Goal: Task Accomplishment & Management: Manage account settings

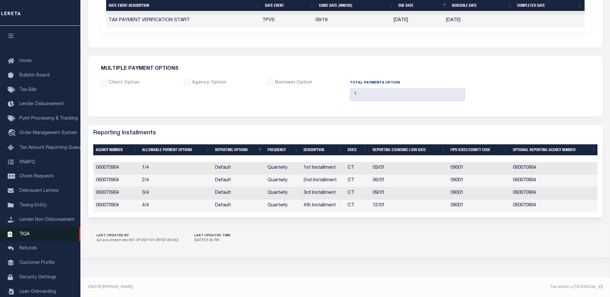
scroll to position [16, 0]
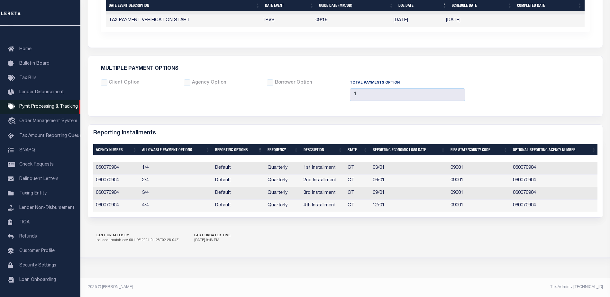
click at [45, 105] on span "Pymt Processing & Tracking" at bounding box center [48, 107] width 59 height 5
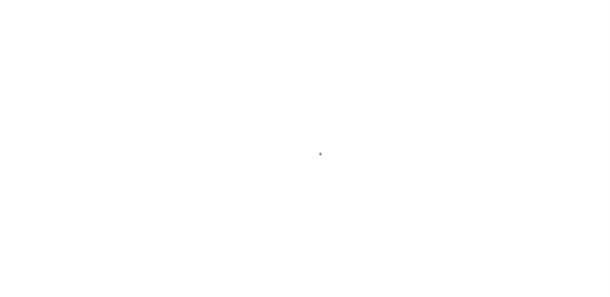
scroll to position [16, 0]
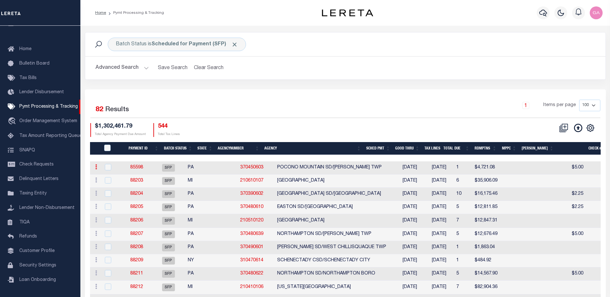
click at [98, 167] on link at bounding box center [96, 167] width 7 height 5
click at [142, 167] on link "85598" at bounding box center [136, 167] width 13 height 5
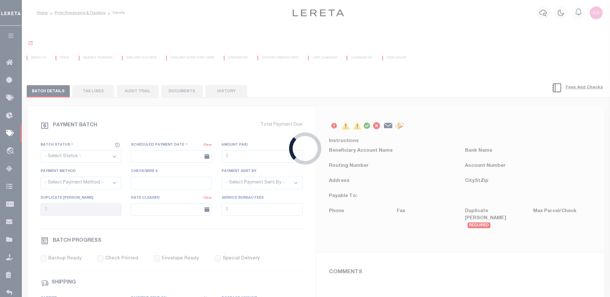
select select "SFP"
type input "04/30/2025"
type input "$4,721.08"
type input "Certify funds"
select select
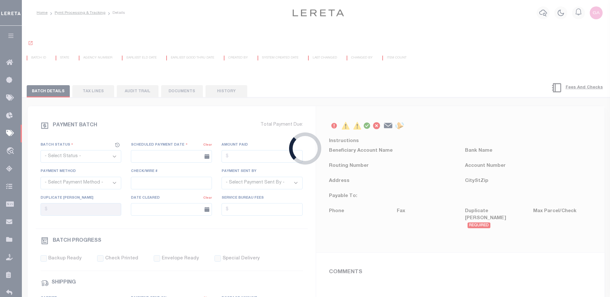
type input "Audria"
type input "N"
radio input "true"
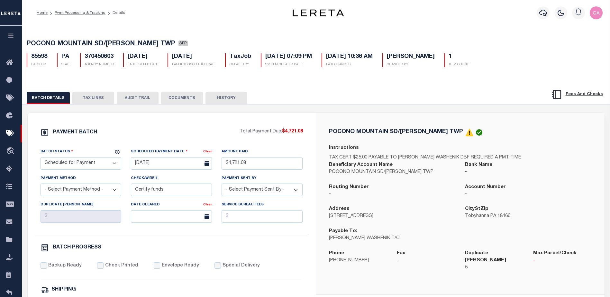
click at [95, 99] on button "TAX LINES" at bounding box center [93, 98] width 42 height 12
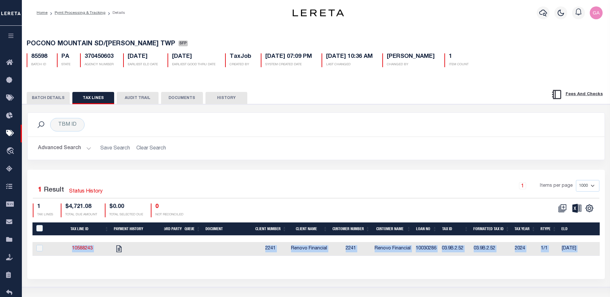
drag, startPoint x: 180, startPoint y: 262, endPoint x: 222, endPoint y: 267, distance: 41.8
click at [222, 266] on div "Tax Line ID Payment History 3rd Party Queue Document Client Number Client Name …" at bounding box center [315, 245] width 567 height 44
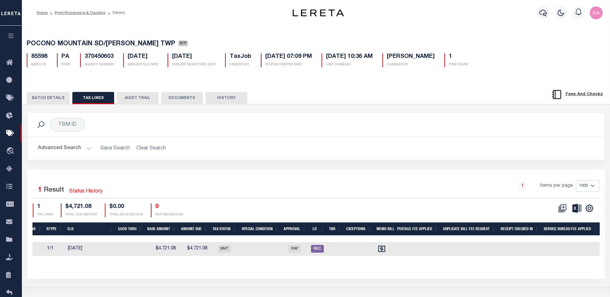
click at [371, 147] on h2 "Advanced Search Save Search Clear Search" at bounding box center [316, 148] width 567 height 13
click at [590, 212] on icon "" at bounding box center [589, 208] width 8 height 8
click at [496, 129] on div "TBM ID Search" at bounding box center [316, 125] width 567 height 14
click at [564, 208] on icon at bounding box center [562, 208] width 8 height 8
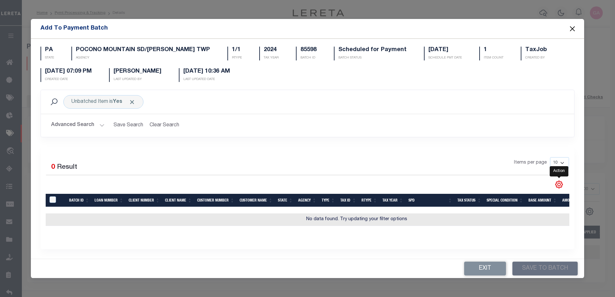
click at [558, 181] on icon "" at bounding box center [559, 184] width 7 height 7
click at [570, 26] on button "Close" at bounding box center [572, 28] width 8 height 8
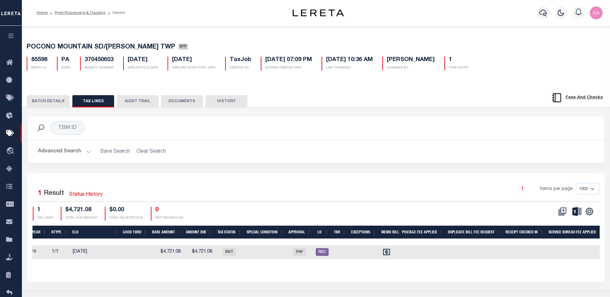
click at [134, 104] on button "AUDIT TRAIL" at bounding box center [138, 101] width 42 height 12
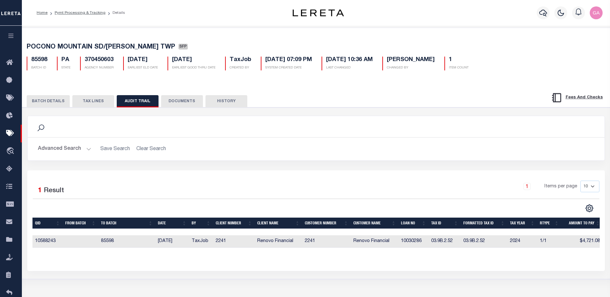
click at [180, 96] on div "BATCH DETAILS TAX LINES AUDIT TRAIL DOCUMENTS HISTORY" at bounding box center [316, 99] width 604 height 16
click at [180, 100] on button "DOCUMENTS" at bounding box center [182, 101] width 42 height 12
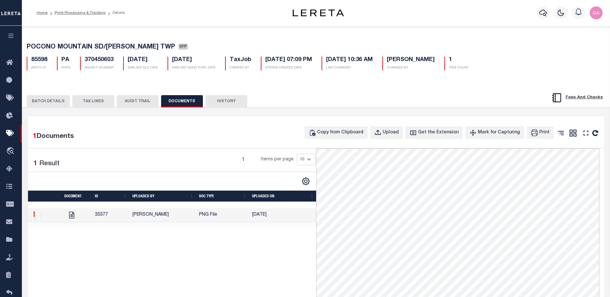
click at [32, 217] on link at bounding box center [34, 215] width 7 height 5
click at [178, 145] on div "1 Documents Copy from Clipboard Upload Get the Extension Mark for Capturing Got…" at bounding box center [316, 275] width 577 height 319
click at [7, 38] on icon "button" at bounding box center [10, 36] width 7 height 6
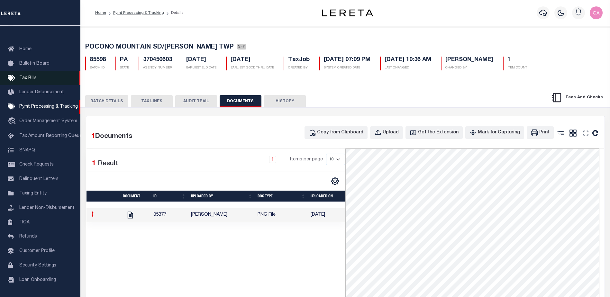
click at [34, 76] on span "Tax Bills" at bounding box center [27, 78] width 17 height 5
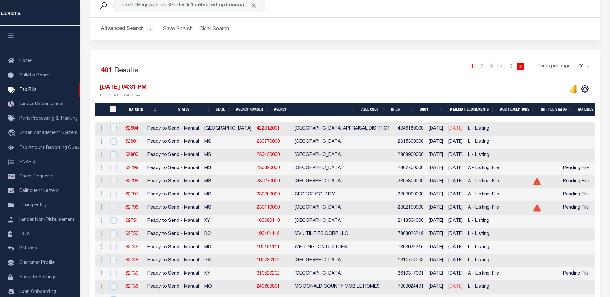
scroll to position [129, 0]
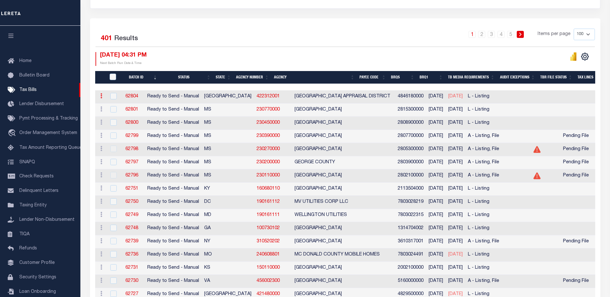
click at [102, 96] on icon at bounding box center [101, 95] width 2 height 5
click at [196, 49] on div "Selected 401 Results 1 2 3 4 5 Items per page 100 200 500 1000 09/05/2025 04:31…" at bounding box center [345, 47] width 510 height 37
click at [137, 95] on link "62804" at bounding box center [131, 96] width 13 height 5
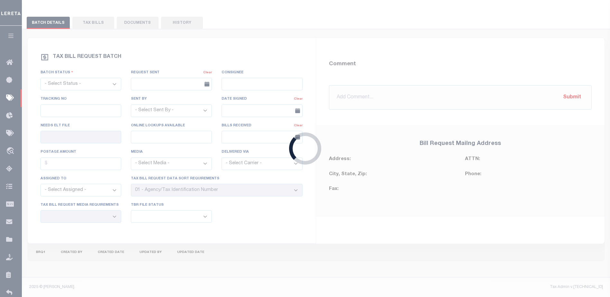
select select "RTS"
type input "No"
type input "Yes"
select select "29"
select select "20"
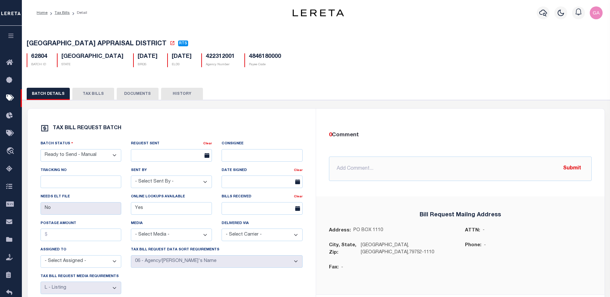
click at [92, 94] on button "TAX BILLS" at bounding box center [93, 94] width 42 height 12
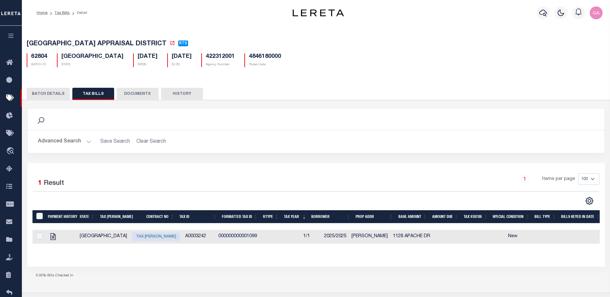
drag, startPoint x: 149, startPoint y: 251, endPoint x: 181, endPoint y: 250, distance: 32.5
click at [176, 253] on div "Payment History State Tax Bill Amount Contract No Tax Id Formatted Tax Id Rtype…" at bounding box center [315, 232] width 567 height 44
click at [54, 238] on icon "" at bounding box center [53, 237] width 8 height 8
checkbox input "true"
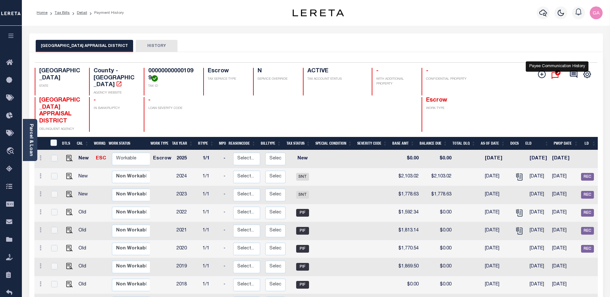
click at [554, 74] on icon "" at bounding box center [557, 74] width 11 height 12
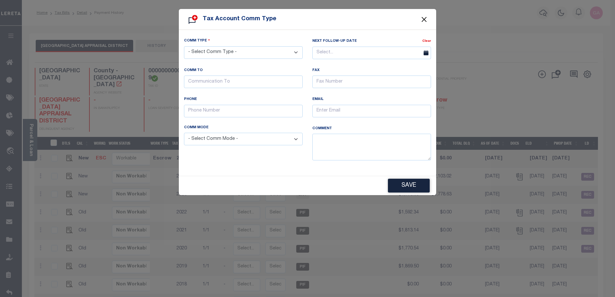
click at [426, 19] on button "Close" at bounding box center [424, 19] width 8 height 8
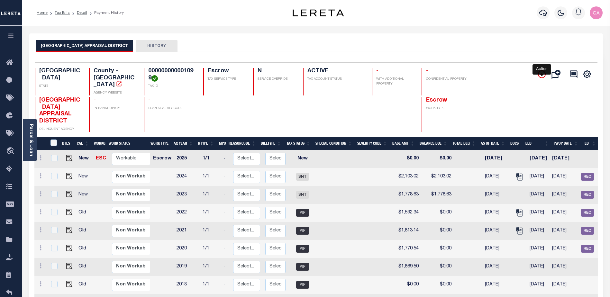
click at [541, 75] on icon "" at bounding box center [541, 74] width 3 height 3
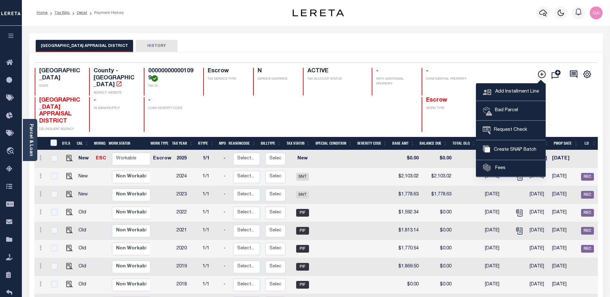
click at [512, 49] on div "UPTON COUNTY APPRAISAL DISTRICT HISTORY" at bounding box center [316, 46] width 561 height 12
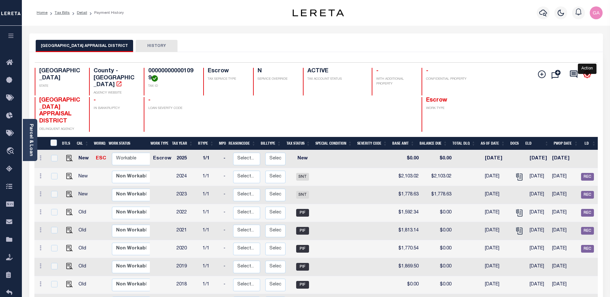
click at [587, 75] on icon "" at bounding box center [587, 74] width 8 height 8
click at [552, 54] on div "Selected 9 Results 1 Items per page 25 50 100 TX STATE TAX ID N" at bounding box center [316, 205] width 574 height 307
click at [576, 74] on icon at bounding box center [573, 73] width 7 height 7
click at [515, 37] on div "UPTON COUNTY APPRAISAL DISTRICT HISTORY" at bounding box center [316, 42] width 574 height 19
click at [559, 75] on icon "" at bounding box center [558, 73] width 6 height 6
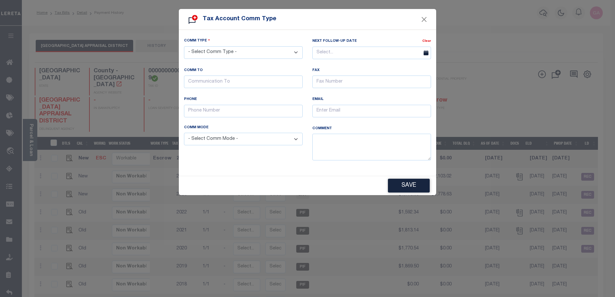
click at [237, 140] on select "- Select Comm Mode - Checked online Email Fax Fedex In Person Others Phone UPS …" at bounding box center [243, 139] width 119 height 13
click at [235, 113] on input "text" at bounding box center [243, 111] width 119 height 13
click at [240, 86] on input "text" at bounding box center [243, 82] width 119 height 13
click at [248, 52] on select "- Select Comm Type - Left Message Recd Incomplete Info Recd Incorrect Info Recd…" at bounding box center [243, 52] width 119 height 13
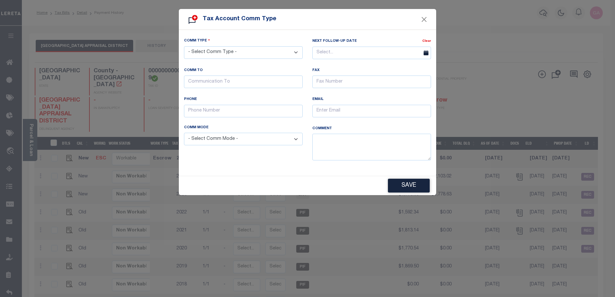
click at [249, 52] on select "- Select Comm Type - Left Message Recd Incomplete Info Recd Incorrect Info Recd…" at bounding box center [243, 52] width 119 height 13
click at [426, 16] on button "Close" at bounding box center [424, 19] width 8 height 8
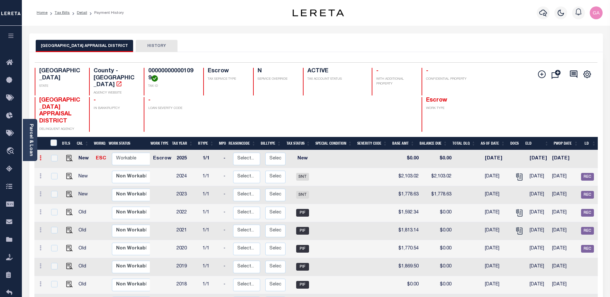
click at [43, 156] on link at bounding box center [40, 158] width 7 height 5
click at [57, 166] on img at bounding box center [56, 169] width 6 height 6
checkbox input "true"
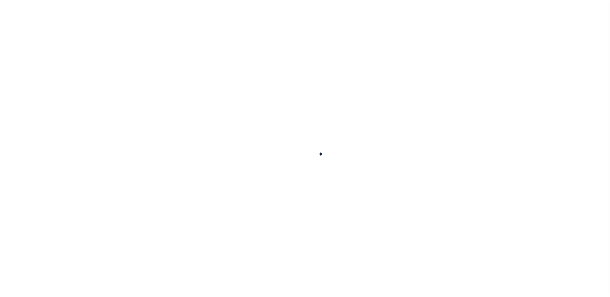
select select "NW2"
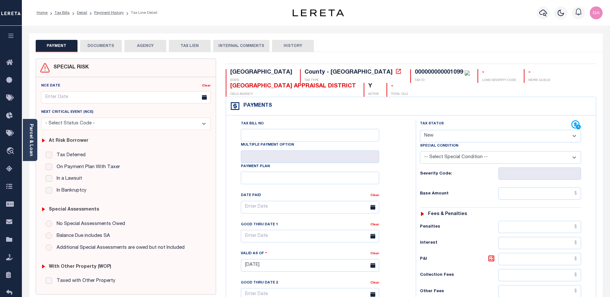
click at [486, 159] on select "-- Select Special Condition -- 3RD PARTY TAX LIEN AGENCY TAX LIEN (A.K.A Inside…" at bounding box center [500, 157] width 161 height 13
click at [480, 137] on select "- Select Status Code - Open Due/Unpaid Paid Incomplete No Tax Due Internal Refu…" at bounding box center [500, 136] width 161 height 13
click at [481, 137] on select "- Select Status Code - Open Due/Unpaid Paid Incomplete No Tax Due Internal Refu…" at bounding box center [500, 136] width 161 height 13
click at [112, 125] on select "- Select Status Code - Additional P & I Goes to attorneys Tax certificate sale …" at bounding box center [125, 124] width 169 height 13
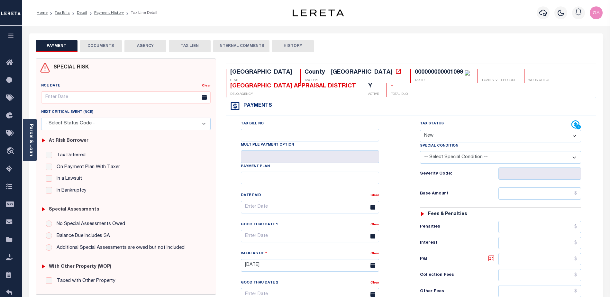
click at [112, 125] on select "- Select Status Code - Additional P & I Goes to attorneys Tax certificate sale …" at bounding box center [125, 124] width 169 height 13
click at [103, 44] on button "DOCUMENTS" at bounding box center [101, 46] width 42 height 12
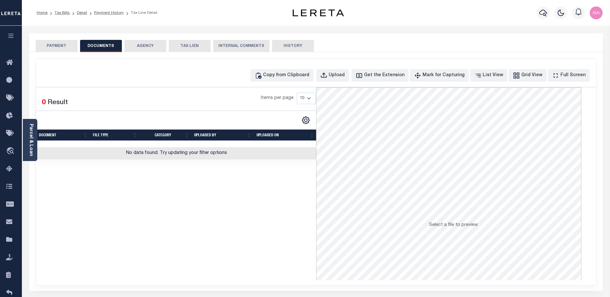
click at [147, 45] on button "AGENCY" at bounding box center [145, 46] width 42 height 12
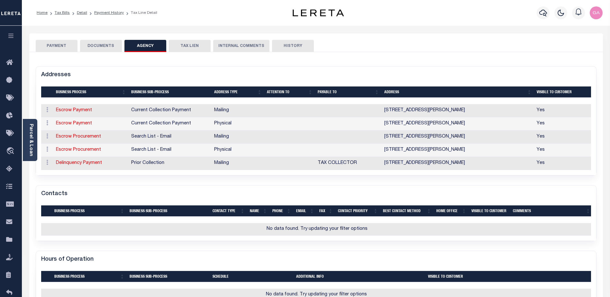
click at [193, 45] on button "TAX LIEN" at bounding box center [190, 46] width 42 height 12
checkbox input "false"
radio input "true"
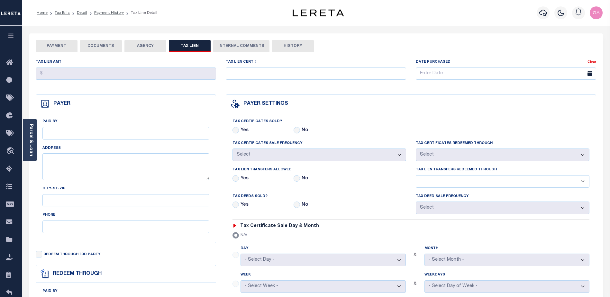
click at [234, 45] on button "INTERNAL COMMENTS" at bounding box center [241, 46] width 56 height 12
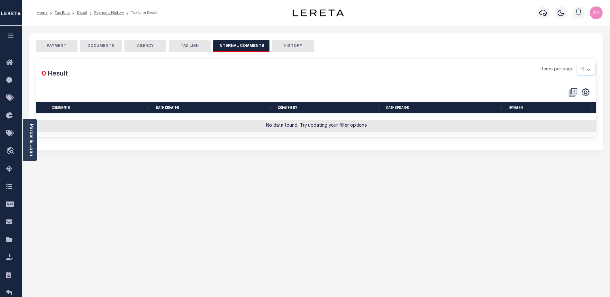
click at [296, 43] on button "HISTORY" at bounding box center [293, 46] width 42 height 12
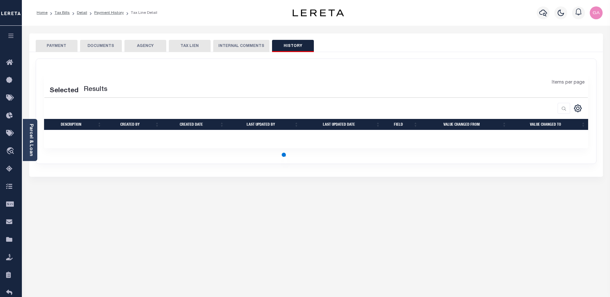
click at [192, 46] on button "TAX LIEN" at bounding box center [190, 46] width 42 height 12
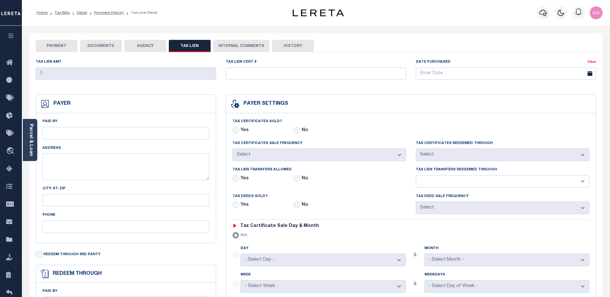
click at [144, 43] on button "AGENCY" at bounding box center [145, 46] width 42 height 12
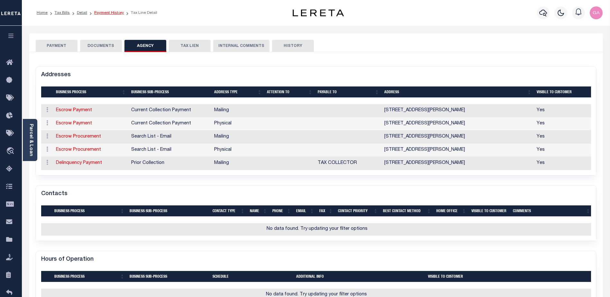
click at [109, 14] on link "Payment History" at bounding box center [109, 13] width 30 height 4
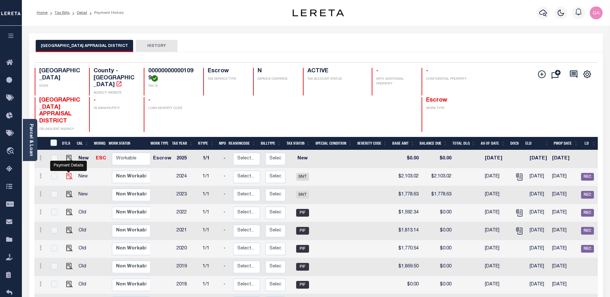
click at [69, 173] on img "" at bounding box center [69, 176] width 6 height 6
checkbox input "true"
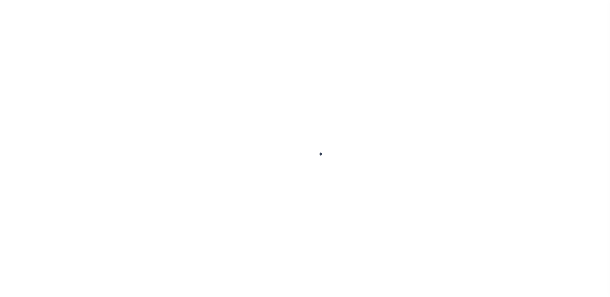
select select "SNT"
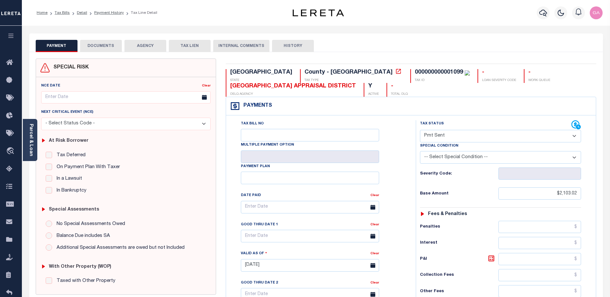
click at [102, 45] on button "DOCUMENTS" at bounding box center [101, 46] width 42 height 12
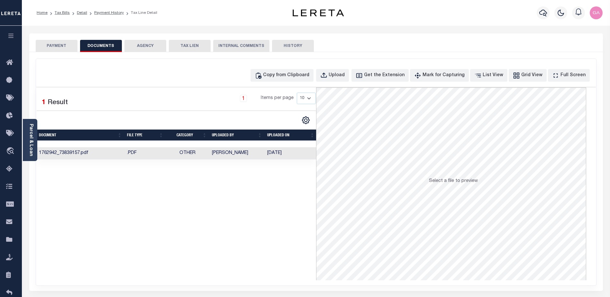
click at [155, 45] on button "AGENCY" at bounding box center [145, 46] width 42 height 12
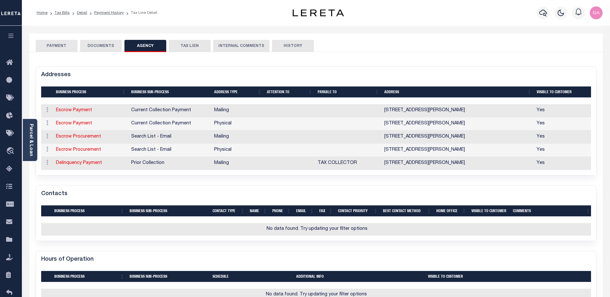
click at [193, 47] on button "TAX LIEN" at bounding box center [190, 46] width 42 height 12
checkbox input "false"
radio input "true"
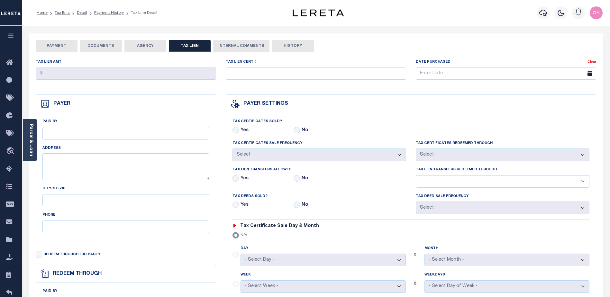
click at [244, 44] on button "INTERNAL COMMENTS" at bounding box center [241, 46] width 56 height 12
